Goal: Use online tool/utility: Utilize a website feature to perform a specific function

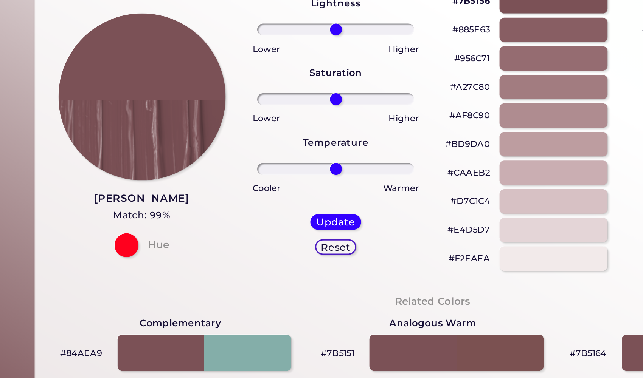
scroll to position [6, 0]
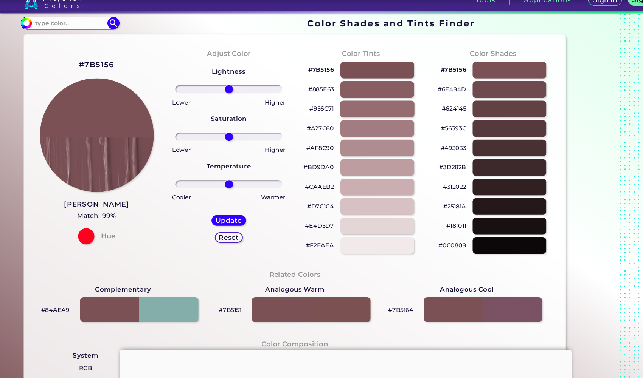
click at [333, 110] on div at bounding box center [350, 118] width 69 height 16
type input "#956c71"
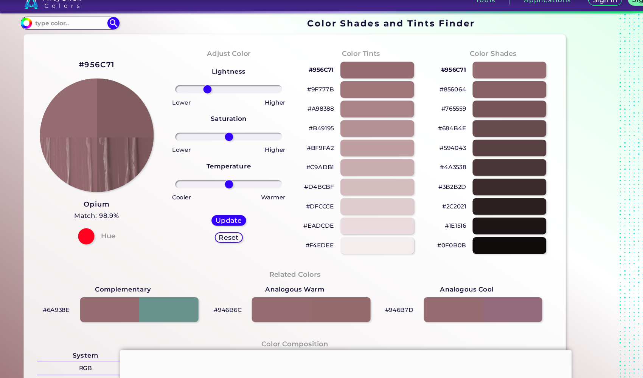
drag, startPoint x: 214, startPoint y: 84, endPoint x: 194, endPoint y: 85, distance: 20.1
click at [194, 96] on input "range" at bounding box center [213, 100] width 100 height 8
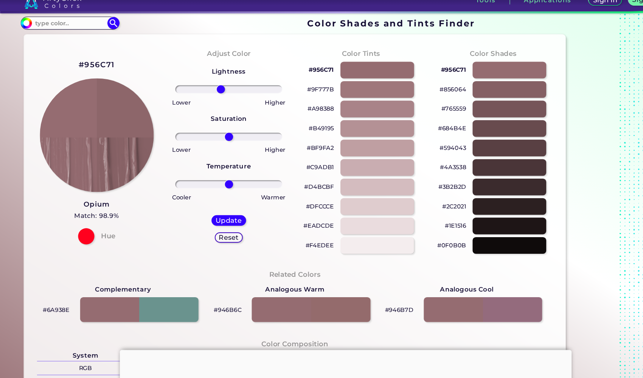
drag, startPoint x: 194, startPoint y: 85, endPoint x: 206, endPoint y: 82, distance: 13.1
click at [206, 96] on input "range" at bounding box center [213, 100] width 100 height 8
drag, startPoint x: 206, startPoint y: 82, endPoint x: 199, endPoint y: 82, distance: 7.9
type input "-33"
click at [199, 96] on input "range" at bounding box center [213, 100] width 100 height 8
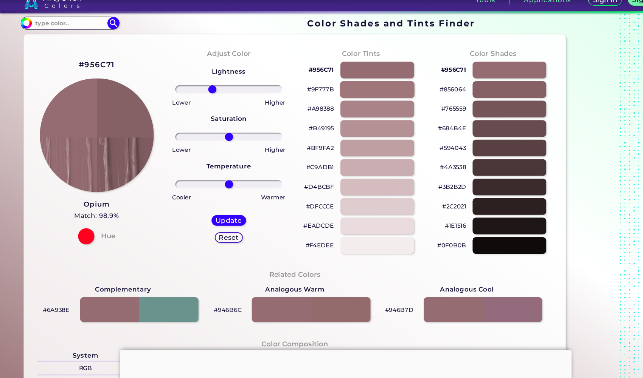
click at [324, 92] on div at bounding box center [350, 100] width 69 height 16
type input "#9f777b"
type input "0"
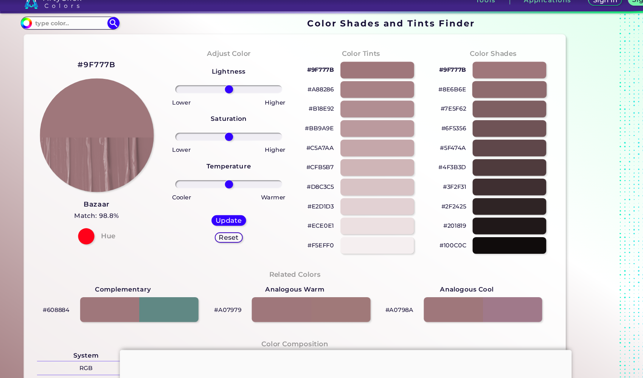
click at [458, 92] on div at bounding box center [473, 100] width 69 height 16
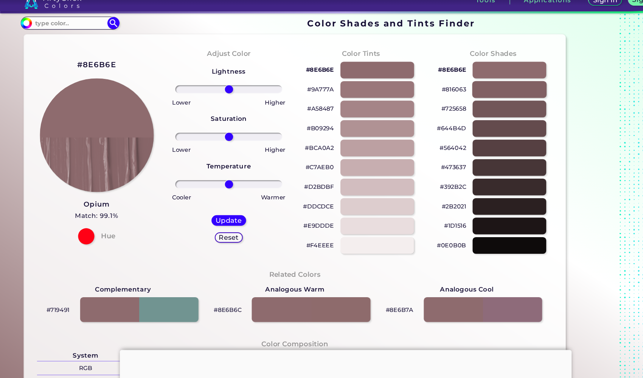
click at [459, 92] on div at bounding box center [473, 100] width 69 height 16
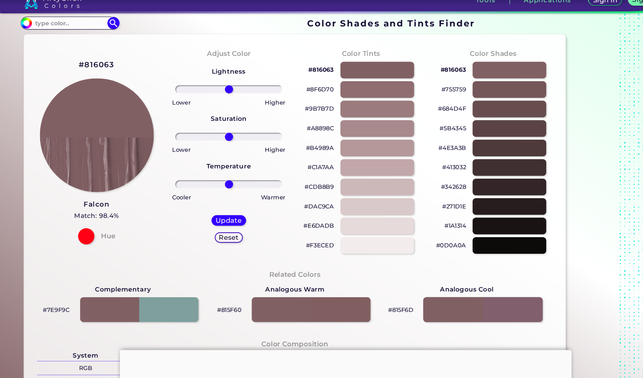
click at [448, 293] on div at bounding box center [449, 304] width 111 height 23
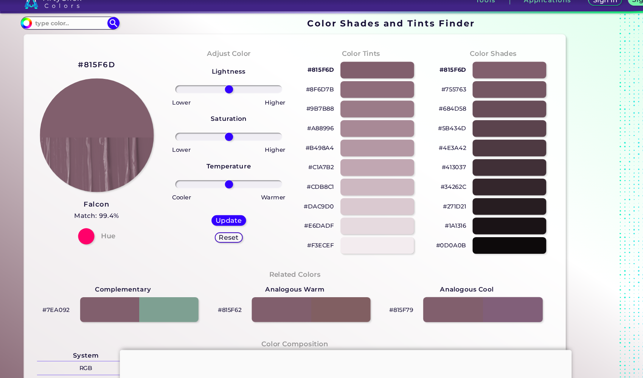
click at [448, 293] on div at bounding box center [449, 304] width 111 height 23
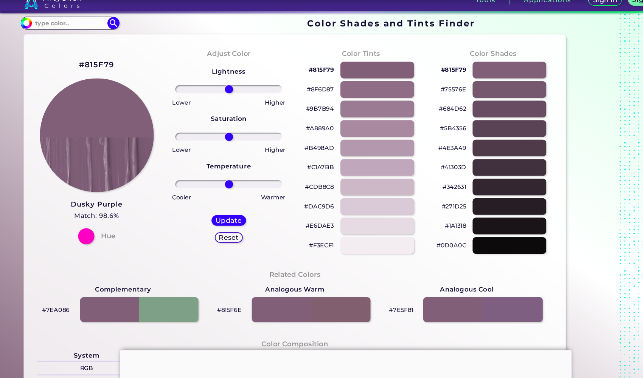
click at [448, 293] on div at bounding box center [449, 304] width 111 height 23
type input "#7e5f81"
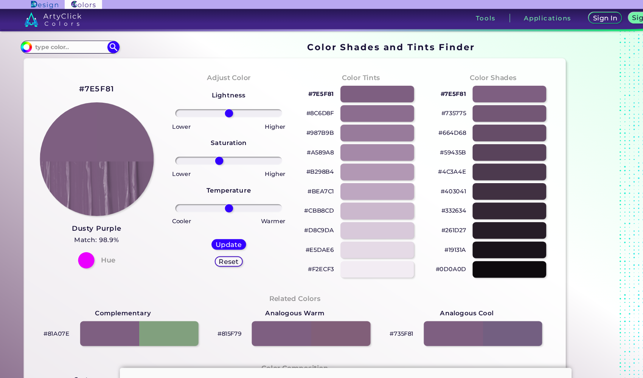
drag, startPoint x: 216, startPoint y: 150, endPoint x: 205, endPoint y: 149, distance: 10.6
type input "-19"
click at [205, 149] on input "range" at bounding box center [213, 150] width 100 height 8
